Goal: Task Accomplishment & Management: Manage account settings

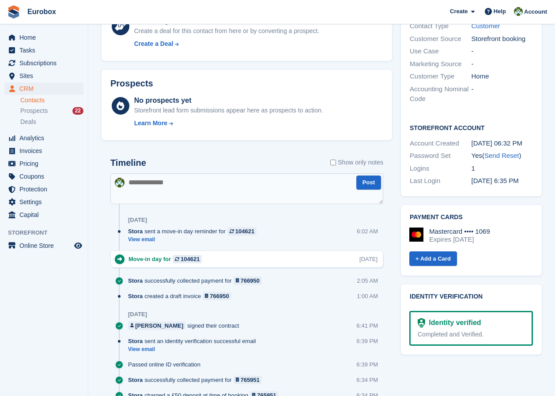
scroll to position [309, 0]
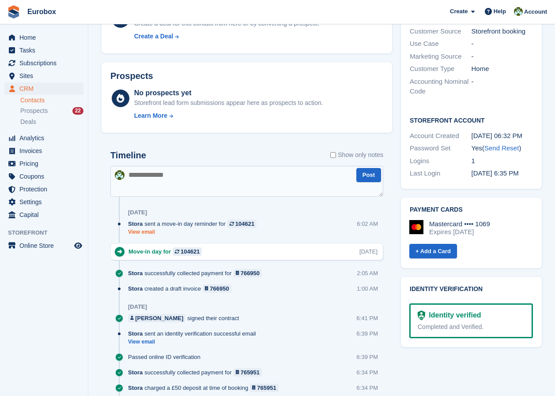
click at [146, 233] on link "View email" at bounding box center [194, 233] width 133 height 8
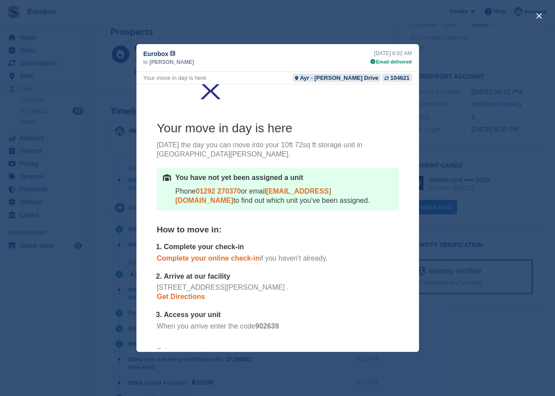
scroll to position [10, 0]
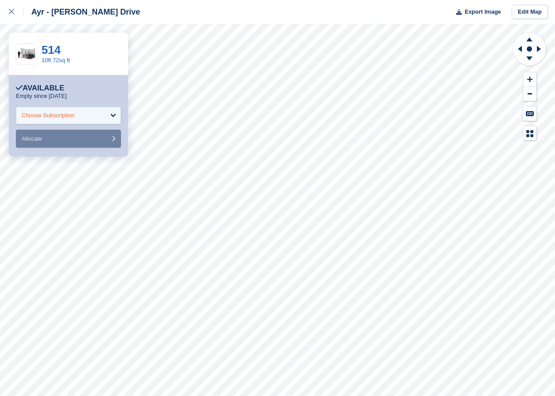
click at [113, 115] on div "Choose Subscription" at bounding box center [68, 116] width 105 height 18
click at [112, 113] on div "Choose Subscription" at bounding box center [68, 116] width 105 height 18
click at [91, 88] on div "Available" at bounding box center [68, 88] width 105 height 9
